Goal: Task Accomplishment & Management: Manage account settings

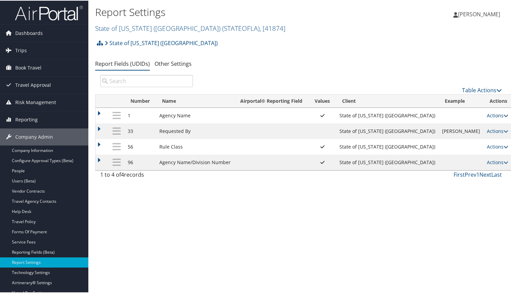
click at [489, 114] on link "Actions" at bounding box center [496, 115] width 21 height 6
click at [471, 124] on link "Update Report Field Values" at bounding box center [457, 125] width 73 height 12
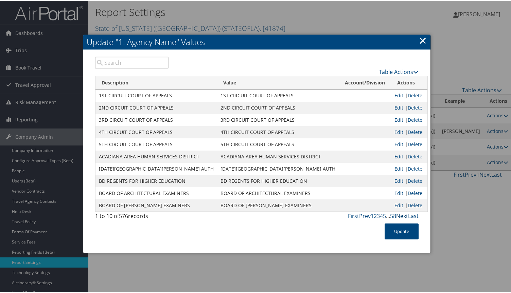
click at [403, 215] on link "Next" at bounding box center [402, 215] width 12 height 7
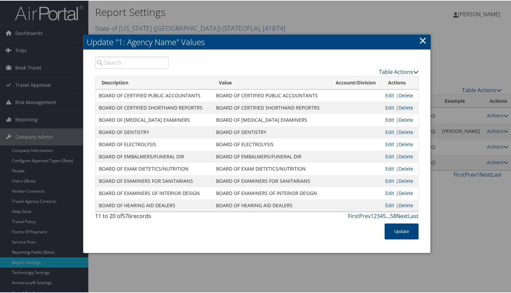
click at [403, 215] on link "Next" at bounding box center [402, 215] width 12 height 7
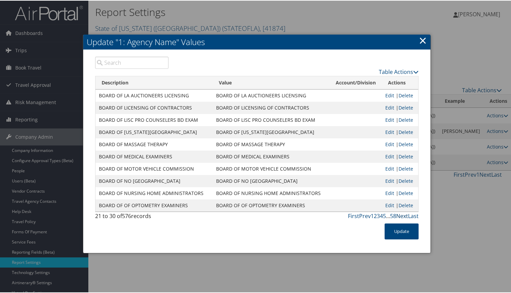
click at [403, 215] on link "Next" at bounding box center [402, 215] width 12 height 7
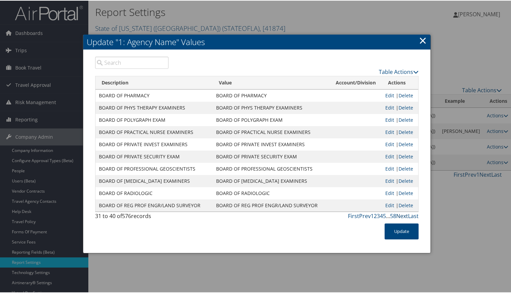
click at [403, 215] on link "Next" at bounding box center [402, 215] width 12 height 7
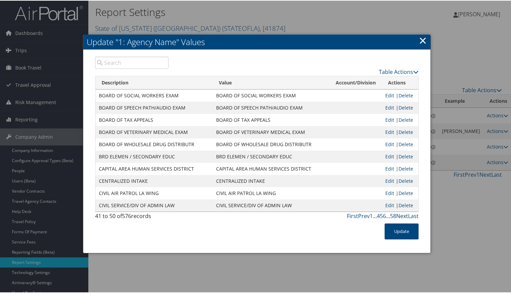
click at [403, 215] on link "Next" at bounding box center [402, 215] width 12 height 7
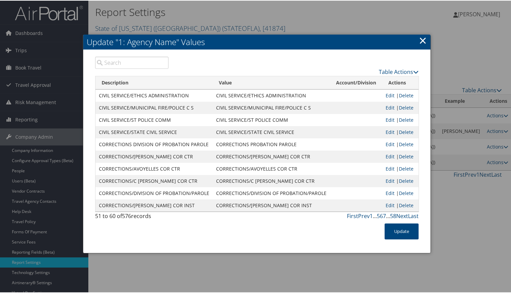
click at [403, 215] on link "Next" at bounding box center [402, 215] width 12 height 7
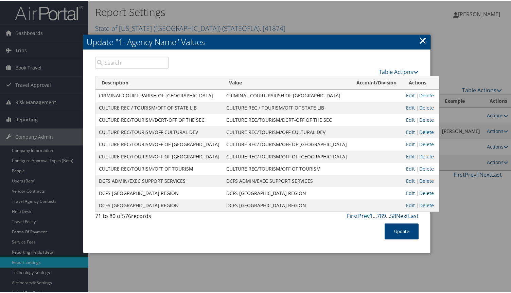
click at [403, 215] on link "Next" at bounding box center [402, 215] width 12 height 7
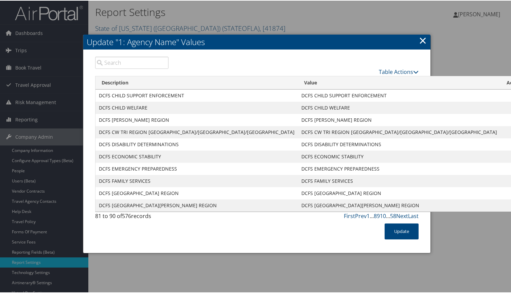
click at [403, 215] on link "Next" at bounding box center [402, 215] width 12 height 7
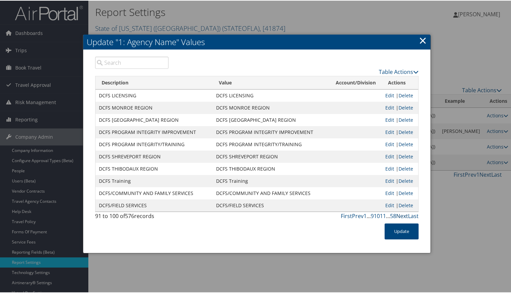
click at [403, 215] on link "Next" at bounding box center [402, 215] width 12 height 7
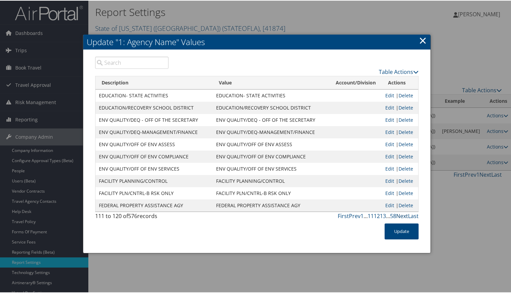
click at [403, 215] on link "Next" at bounding box center [402, 215] width 12 height 7
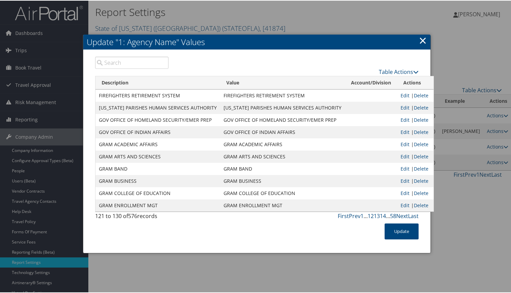
click at [403, 215] on link "Next" at bounding box center [402, 215] width 12 height 7
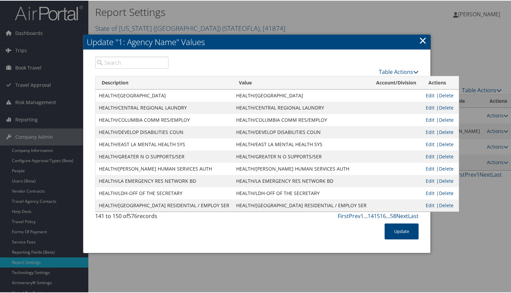
click at [403, 215] on link "Next" at bounding box center [402, 215] width 12 height 7
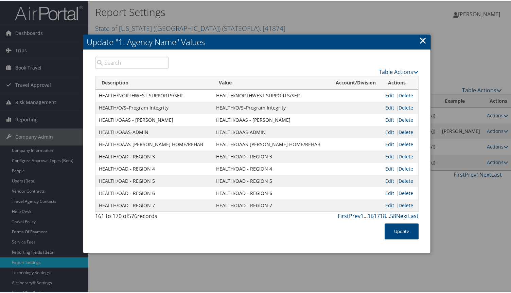
click at [403, 215] on link "Next" at bounding box center [402, 215] width 12 height 7
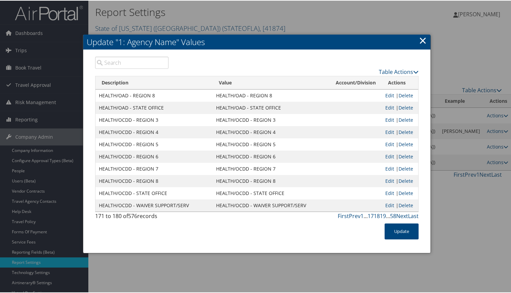
click at [403, 215] on link "Next" at bounding box center [402, 215] width 12 height 7
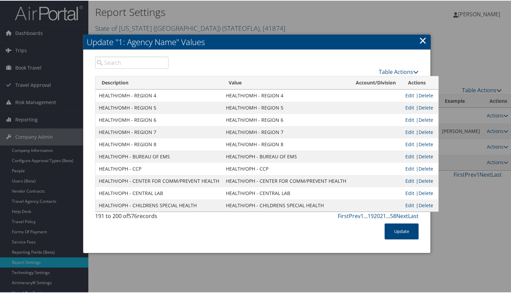
click at [403, 215] on link "Next" at bounding box center [402, 215] width 12 height 7
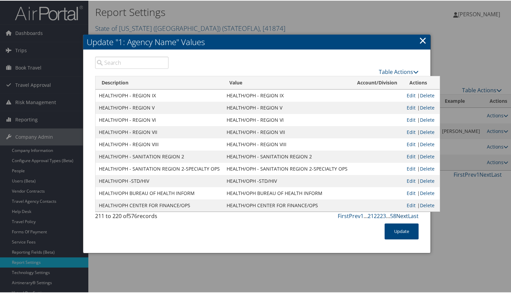
click at [403, 215] on link "Next" at bounding box center [402, 215] width 12 height 7
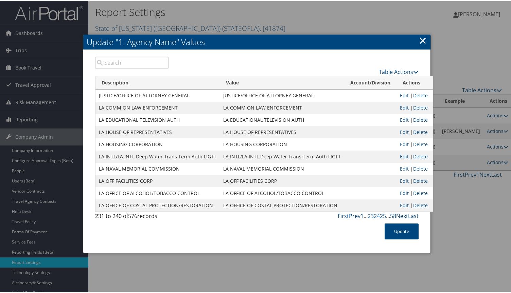
click at [403, 215] on link "Next" at bounding box center [402, 215] width 12 height 7
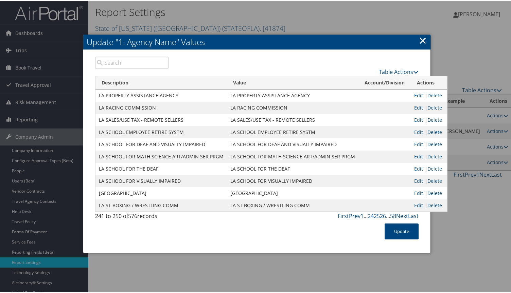
click at [403, 215] on link "Next" at bounding box center [402, 215] width 12 height 7
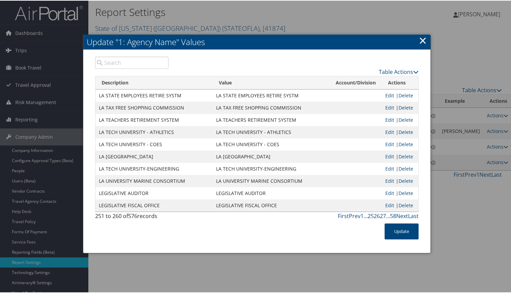
click at [403, 215] on link "Next" at bounding box center [402, 215] width 12 height 7
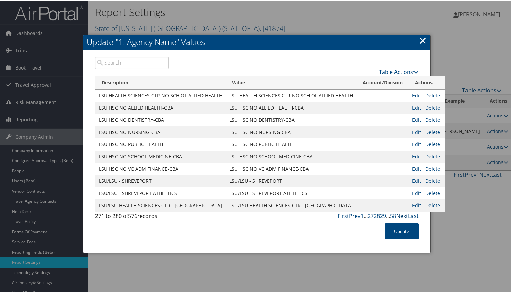
click at [403, 215] on link "Next" at bounding box center [402, 215] width 12 height 7
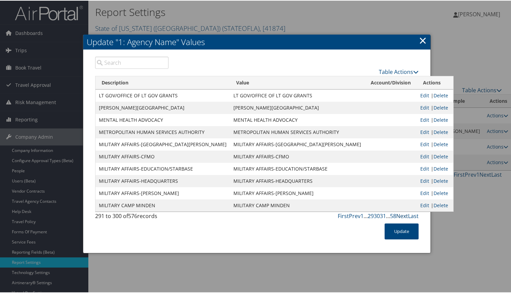
click at [403, 215] on link "Next" at bounding box center [402, 215] width 12 height 7
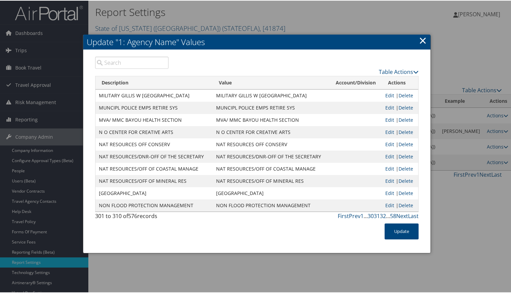
click at [403, 215] on link "Next" at bounding box center [402, 215] width 12 height 7
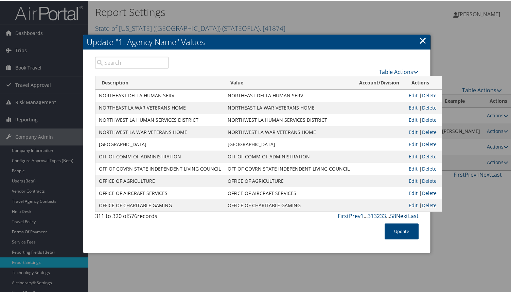
click at [403, 215] on link "Next" at bounding box center [402, 215] width 12 height 7
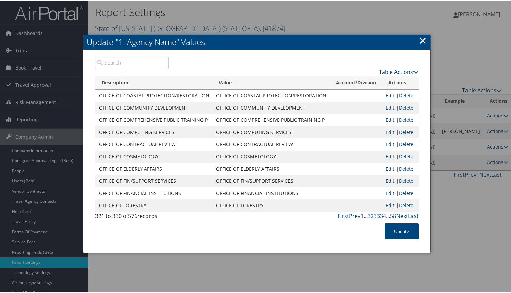
click at [403, 215] on link "Next" at bounding box center [402, 215] width 12 height 7
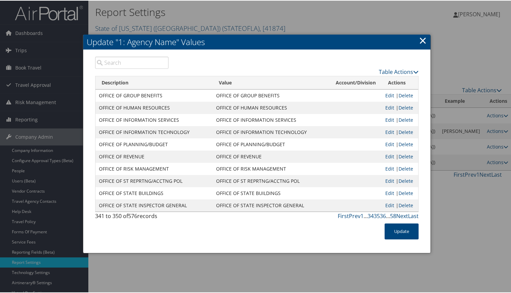
click at [403, 215] on link "Next" at bounding box center [402, 215] width 12 height 7
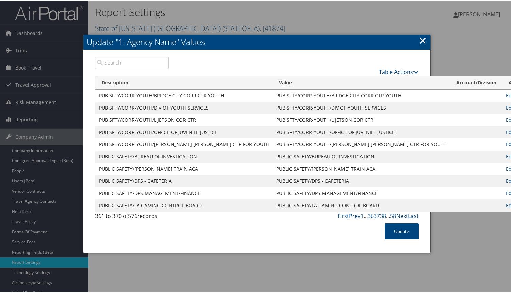
click at [403, 215] on link "Next" at bounding box center [402, 215] width 12 height 7
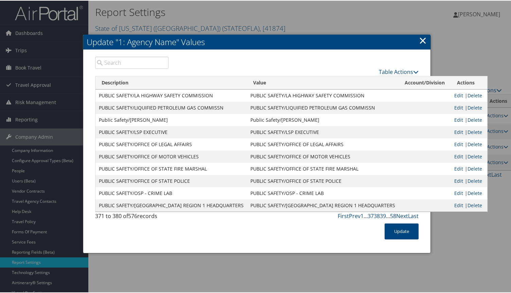
click at [403, 215] on link "Next" at bounding box center [402, 215] width 12 height 7
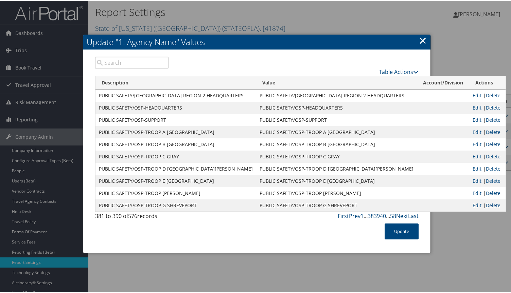
click at [403, 215] on link "Next" at bounding box center [402, 215] width 12 height 7
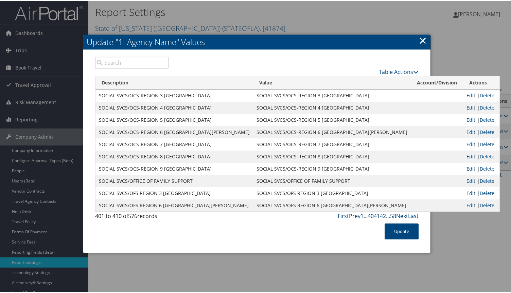
click at [403, 215] on link "Next" at bounding box center [402, 215] width 12 height 7
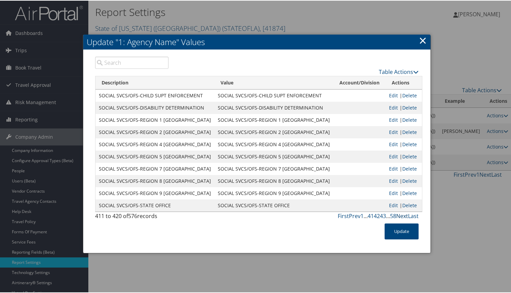
click at [403, 215] on link "Next" at bounding box center [402, 215] width 12 height 7
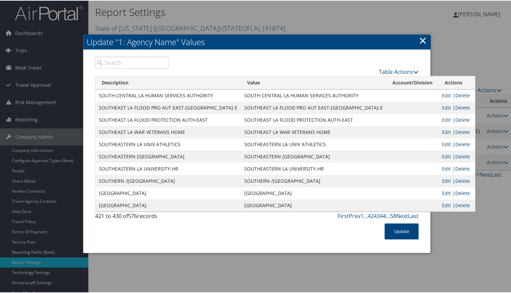
click at [403, 215] on link "Next" at bounding box center [402, 215] width 12 height 7
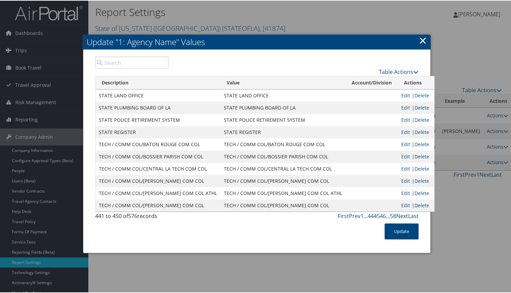
click at [403, 215] on link "Next" at bounding box center [402, 215] width 12 height 7
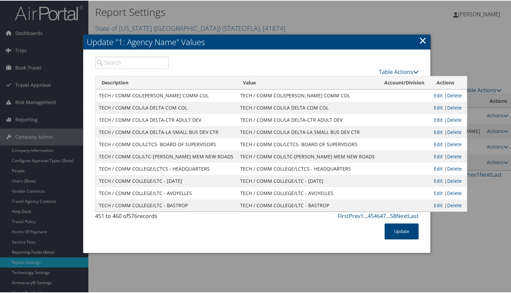
click at [403, 215] on link "Next" at bounding box center [402, 215] width 12 height 7
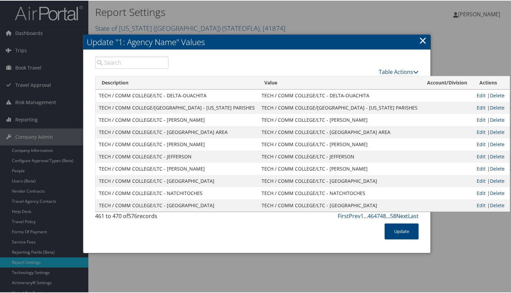
click at [403, 215] on link "Next" at bounding box center [402, 215] width 12 height 7
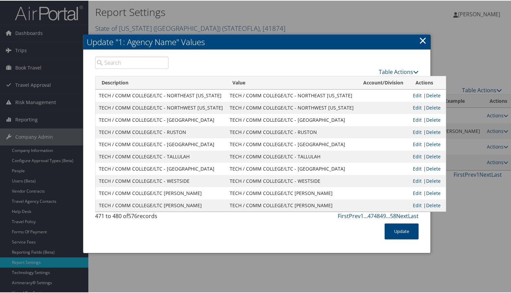
click at [403, 215] on link "Next" at bounding box center [402, 215] width 12 height 7
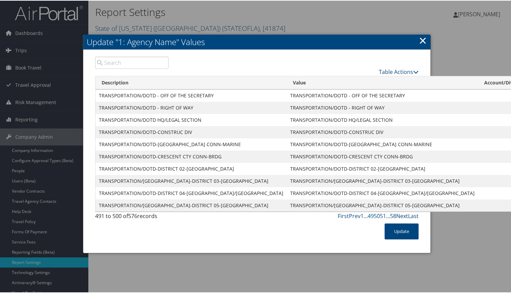
click at [403, 215] on link "Next" at bounding box center [402, 215] width 12 height 7
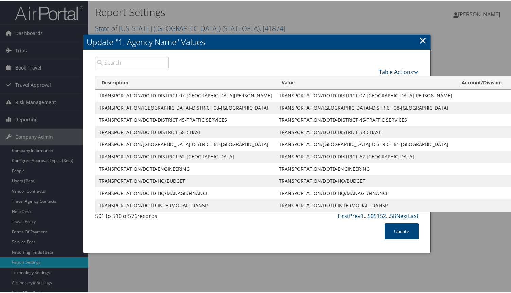
click at [403, 215] on link "Next" at bounding box center [402, 215] width 12 height 7
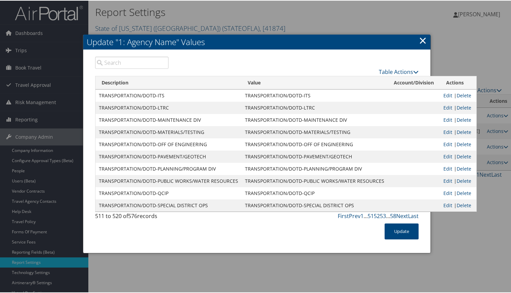
click at [403, 215] on link "Next" at bounding box center [402, 215] width 12 height 7
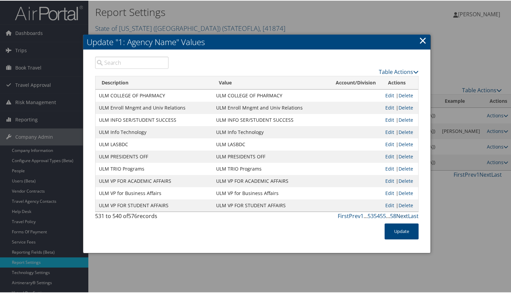
click at [403, 215] on link "Next" at bounding box center [402, 215] width 12 height 7
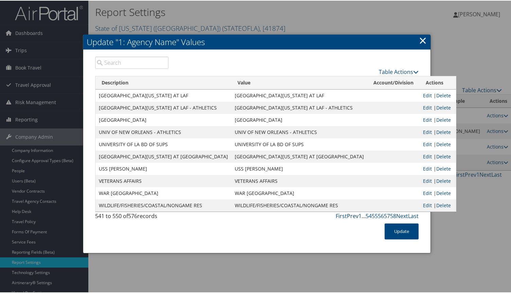
click at [351, 215] on link "Prev" at bounding box center [353, 215] width 12 height 7
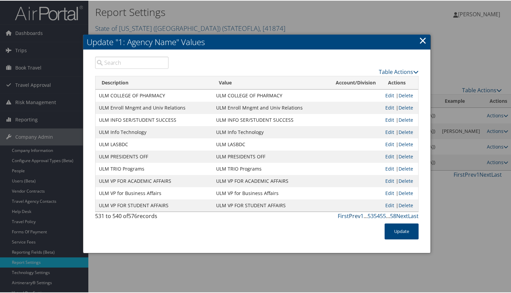
click at [351, 215] on link "Prev" at bounding box center [355, 215] width 12 height 7
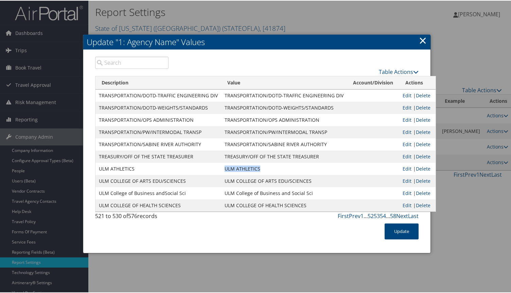
drag, startPoint x: 261, startPoint y: 167, endPoint x: 220, endPoint y: 165, distance: 41.1
click at [221, 165] on td "ULM ATHLETICS" at bounding box center [284, 168] width 126 height 12
click at [509, 216] on div at bounding box center [256, 146] width 513 height 293
